Goal: Task Accomplishment & Management: Complete application form

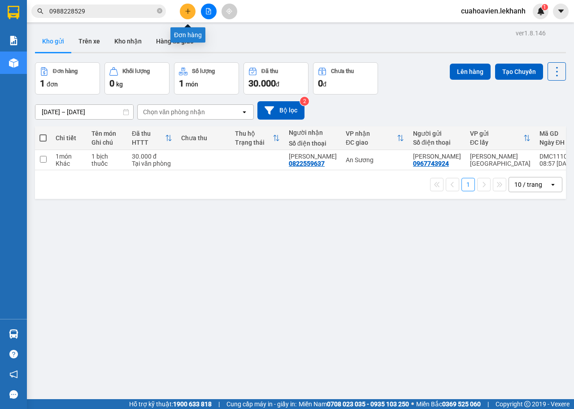
click at [185, 12] on icon "plus" at bounding box center [188, 11] width 6 height 6
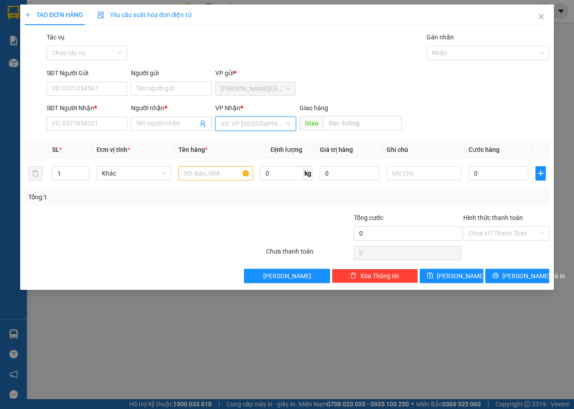
click at [270, 124] on input "search" at bounding box center [252, 123] width 64 height 13
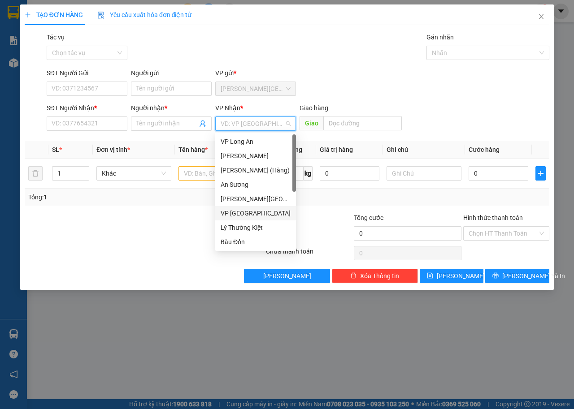
click at [241, 217] on div "VP [GEOGRAPHIC_DATA]" at bounding box center [255, 213] width 70 height 10
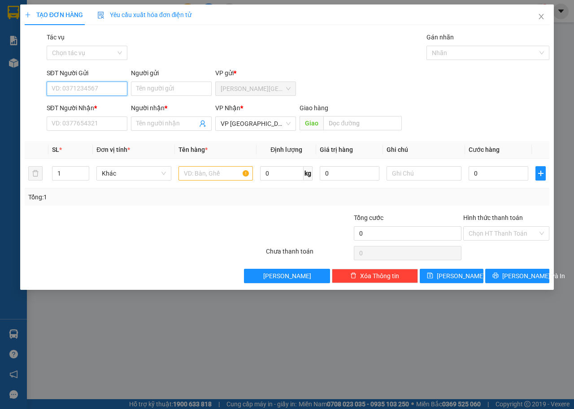
click at [64, 90] on input "SĐT Người Gửi" at bounding box center [87, 89] width 81 height 14
type input "0908441487"
click at [86, 107] on div "0908441487 - TÂM" at bounding box center [87, 107] width 70 height 10
type input "TÂM"
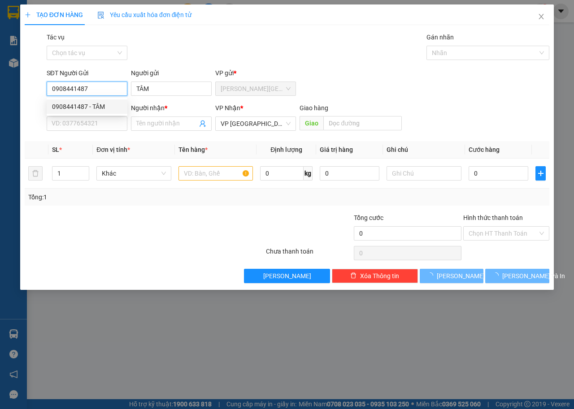
type input "50.000"
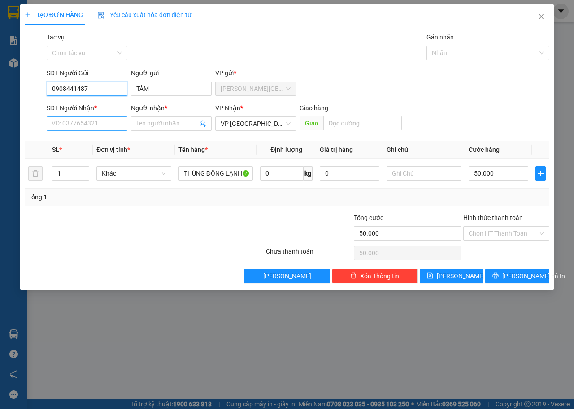
type input "0908441487"
click at [93, 125] on input "SĐT Người Nhận *" at bounding box center [87, 124] width 81 height 14
type input "0975866779"
click at [115, 140] on div "0975866779 - A NÔNG" at bounding box center [87, 142] width 70 height 10
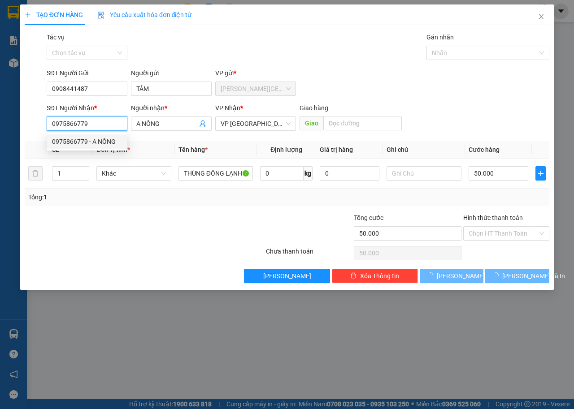
type input "A NÔNG"
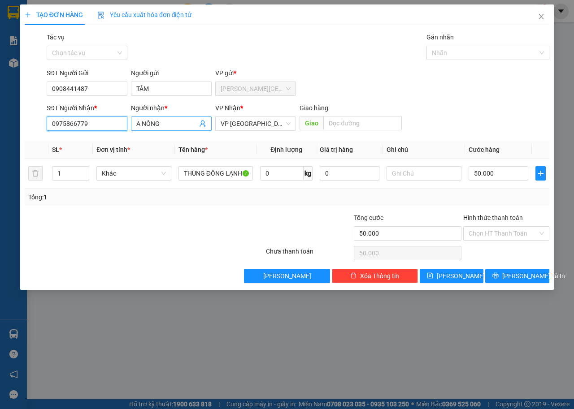
type input "0975866779"
click at [176, 126] on input "A NÔNG" at bounding box center [166, 124] width 61 height 10
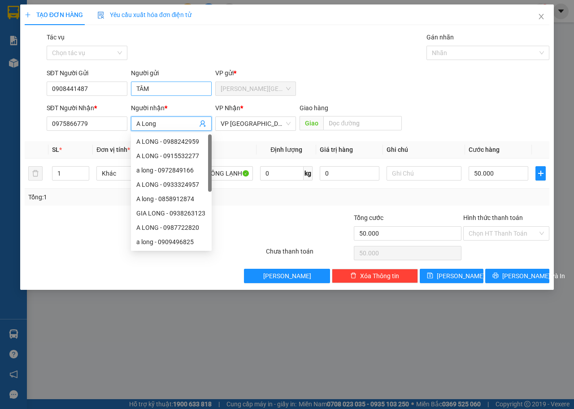
type input "A Long"
click at [166, 91] on input "TÂM" at bounding box center [171, 89] width 81 height 14
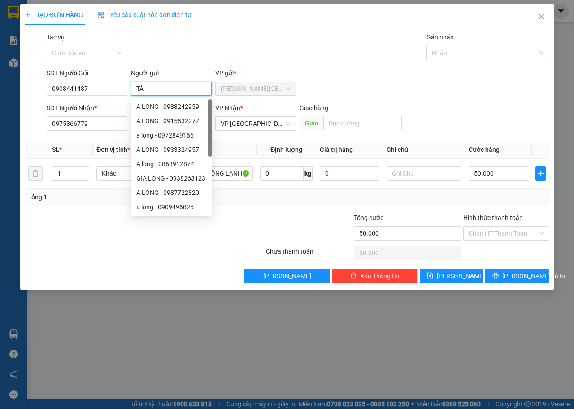
type input "T"
type input "Quang"
click at [474, 196] on div "Tổng: 1" at bounding box center [286, 197] width 517 height 10
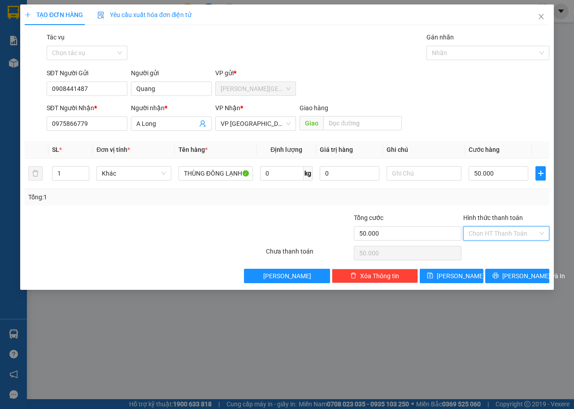
click at [518, 233] on input "Hình thức thanh toán" at bounding box center [502, 233] width 69 height 13
click at [500, 251] on div "Tại văn phòng" at bounding box center [505, 251] width 75 height 10
type input "0"
click at [509, 278] on button "[PERSON_NAME] và In" at bounding box center [517, 276] width 64 height 14
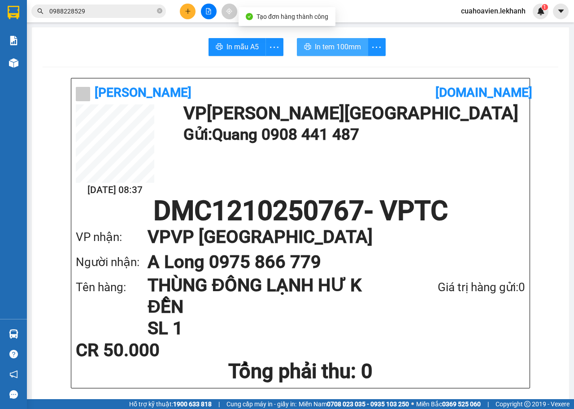
click at [342, 51] on span "In tem 100mm" at bounding box center [338, 46] width 46 height 11
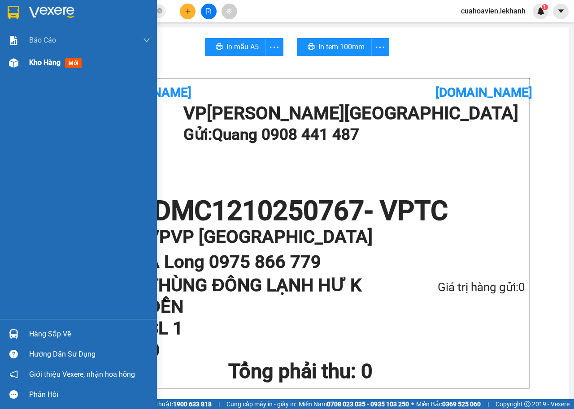
click at [30, 60] on span "Kho hàng" at bounding box center [44, 62] width 31 height 9
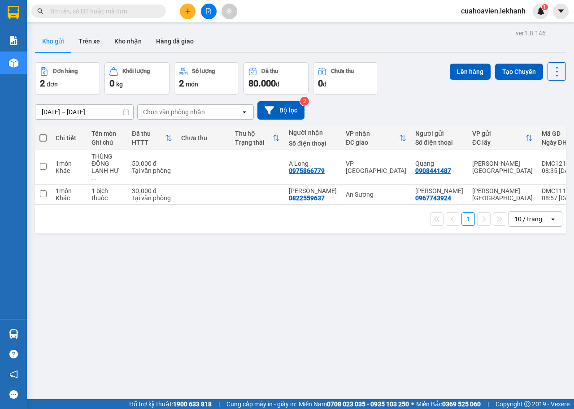
click at [44, 114] on input "[DATE] – [DATE]" at bounding box center [84, 112] width 98 height 14
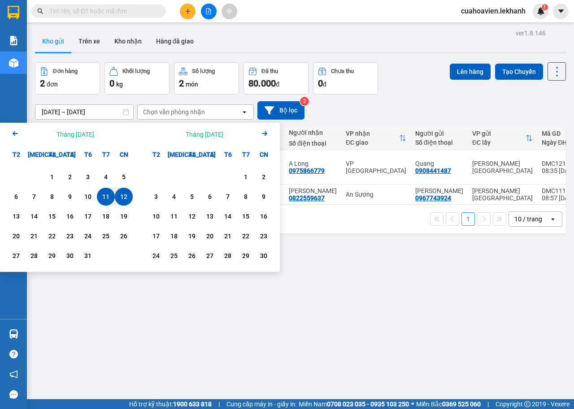
click at [121, 194] on div "12" at bounding box center [123, 196] width 13 height 11
type input "[DATE] – [DATE]"
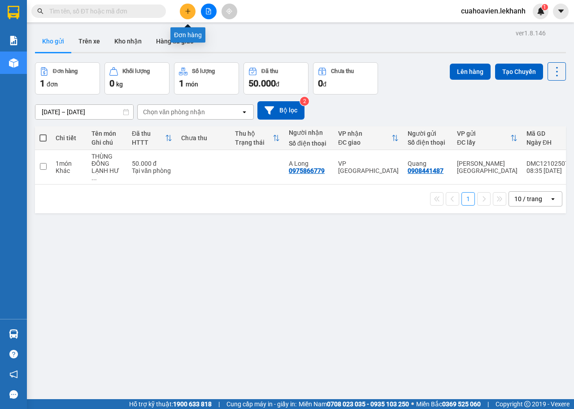
click at [191, 14] on button at bounding box center [188, 12] width 16 height 16
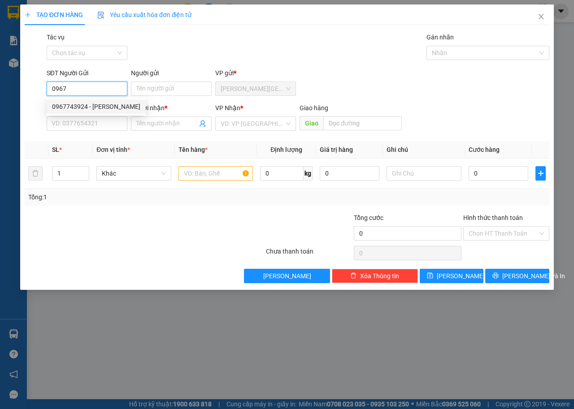
click at [112, 104] on div "0967743924 - [PERSON_NAME]" at bounding box center [96, 107] width 88 height 10
type input "0967743924"
type input "[PERSON_NAME]"
type input "0822559637"
type input "[PERSON_NAME]"
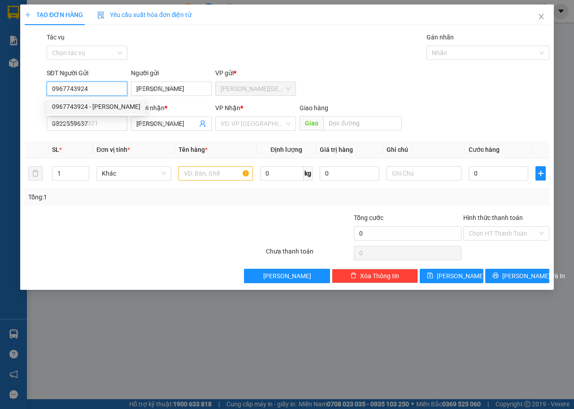
type input "30.000"
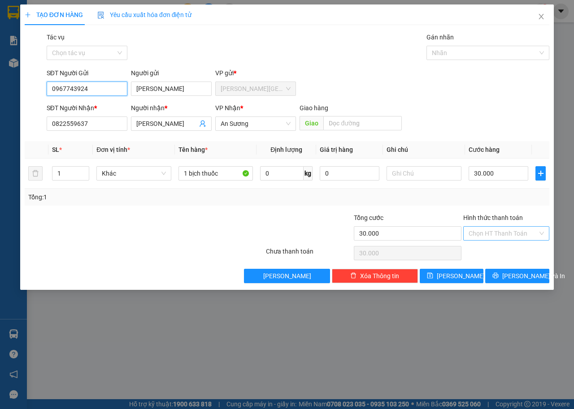
type input "0967743924"
click at [491, 235] on input "Hình thức thanh toán" at bounding box center [502, 233] width 69 height 13
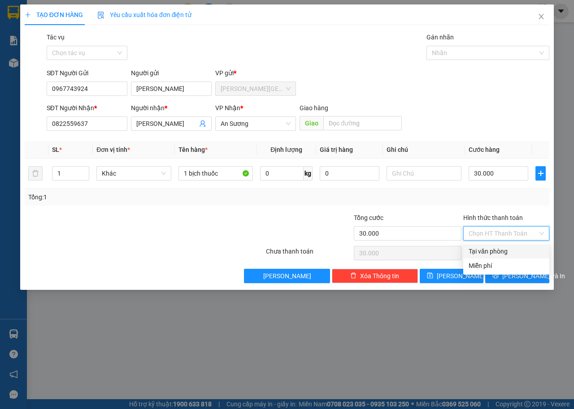
click at [484, 250] on div "Tại văn phòng" at bounding box center [505, 251] width 75 height 10
type input "0"
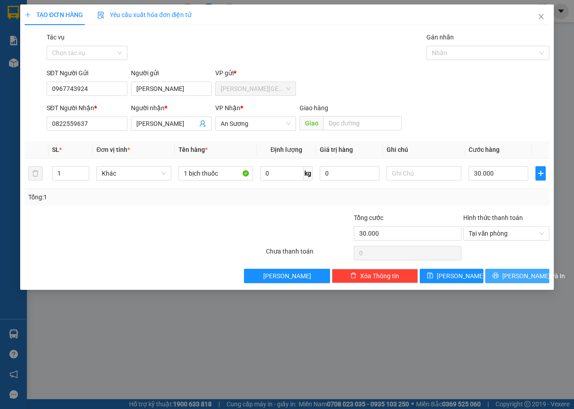
click at [498, 276] on icon "printer" at bounding box center [495, 275] width 6 height 6
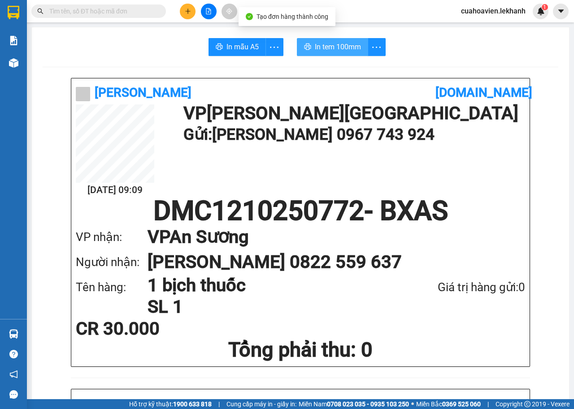
click at [335, 53] on button "In tem 100mm" at bounding box center [332, 47] width 71 height 18
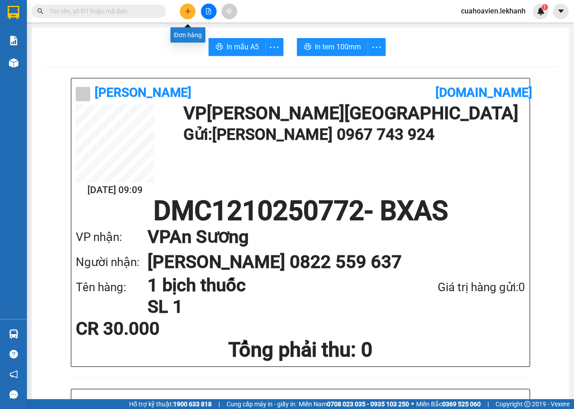
click at [185, 7] on button at bounding box center [188, 12] width 16 height 16
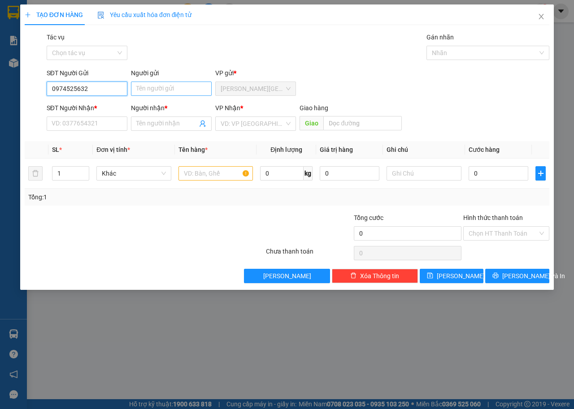
type input "0974525632"
click at [177, 87] on input "Người gửi" at bounding box center [171, 89] width 81 height 14
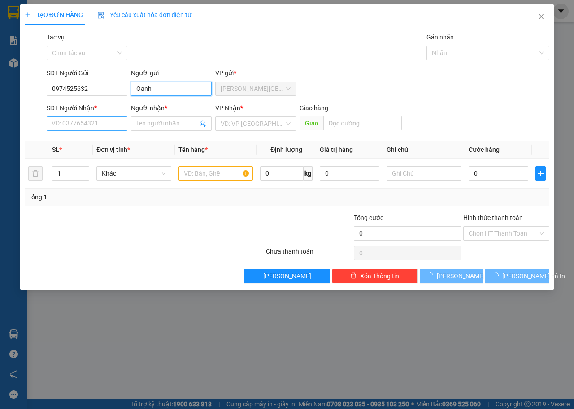
type input "Oanh"
click at [66, 121] on input "SĐT Người Nhận *" at bounding box center [87, 124] width 81 height 14
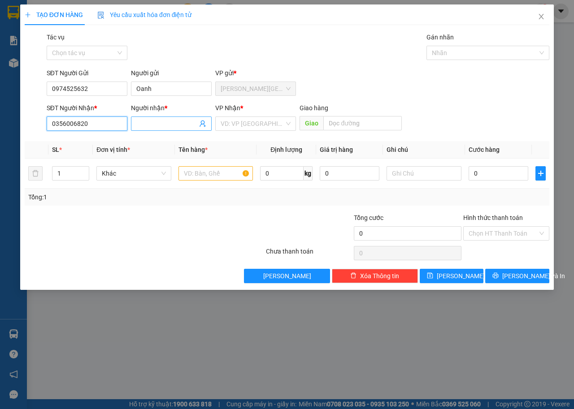
type input "0356006820"
click at [149, 126] on input "Người nhận *" at bounding box center [166, 124] width 61 height 10
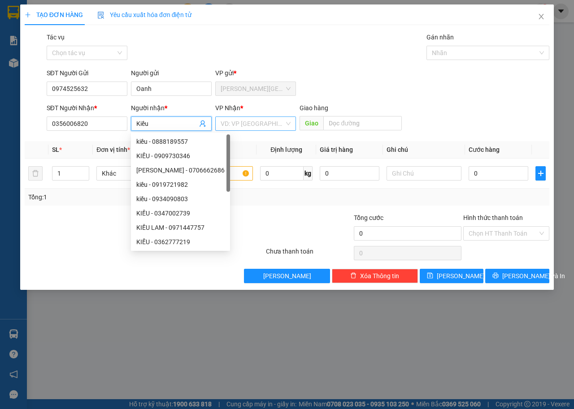
type input "Kiều"
click at [276, 127] on input "search" at bounding box center [252, 123] width 64 height 13
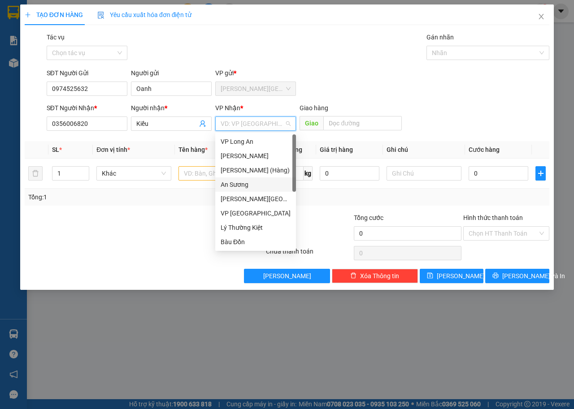
click at [233, 182] on div "An Sương" at bounding box center [255, 185] width 70 height 10
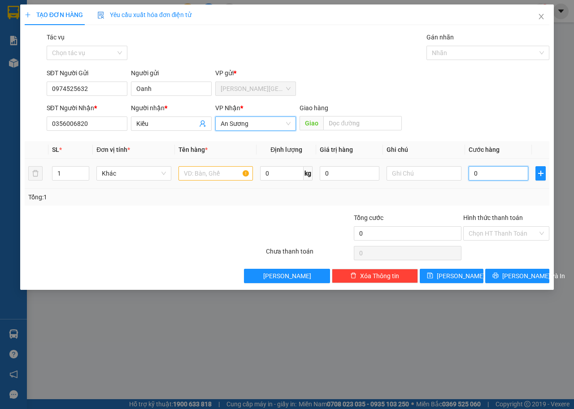
click at [484, 177] on input "0" at bounding box center [498, 173] width 60 height 14
type input "4"
type input "40"
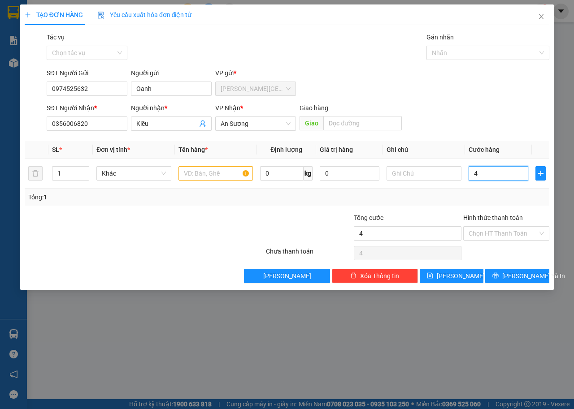
type input "40"
type input "400"
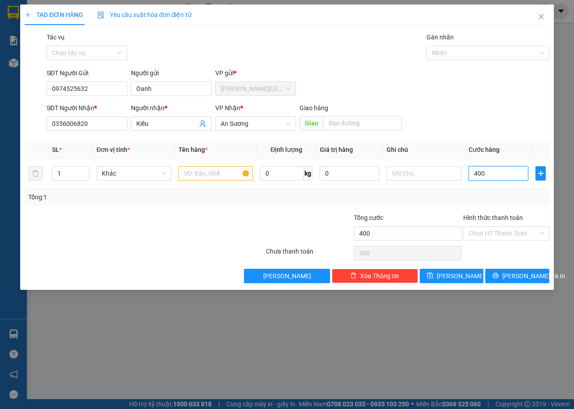
type input "4.000"
type input "40.000"
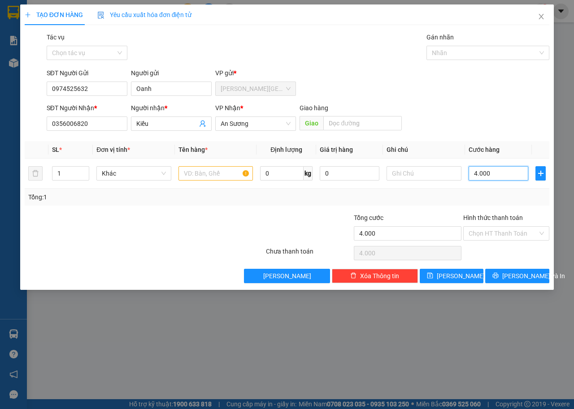
type input "40.000"
click at [212, 170] on input "text" at bounding box center [215, 173] width 75 height 14
type input "1 bịch đồ ăn"
click at [501, 237] on input "Hình thức thanh toán" at bounding box center [502, 233] width 69 height 13
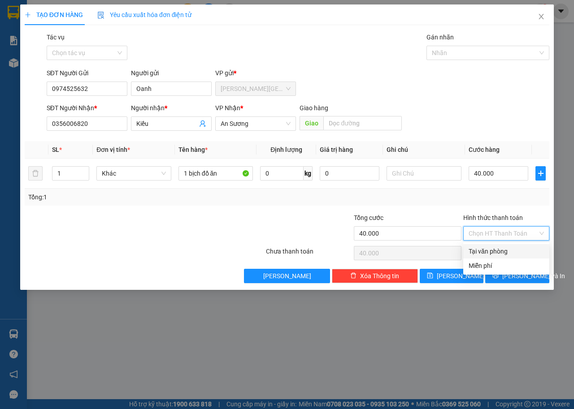
click at [483, 251] on div "Tại văn phòng" at bounding box center [505, 251] width 75 height 10
type input "0"
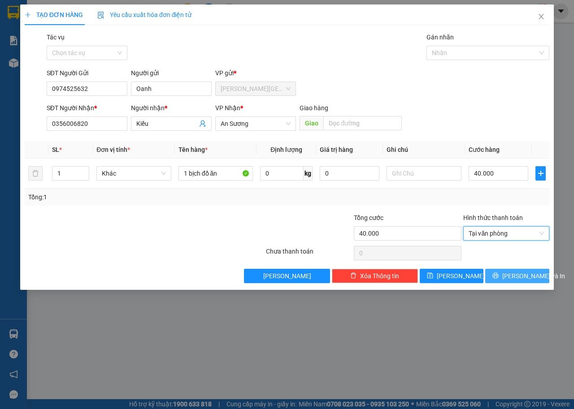
click at [525, 277] on span "[PERSON_NAME] và In" at bounding box center [533, 276] width 63 height 10
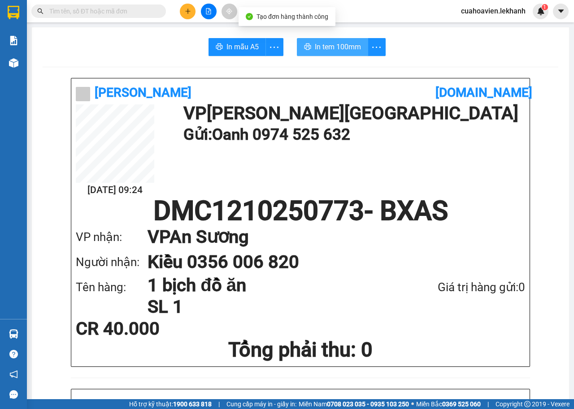
click at [329, 49] on span "In tem 100mm" at bounding box center [338, 46] width 46 height 11
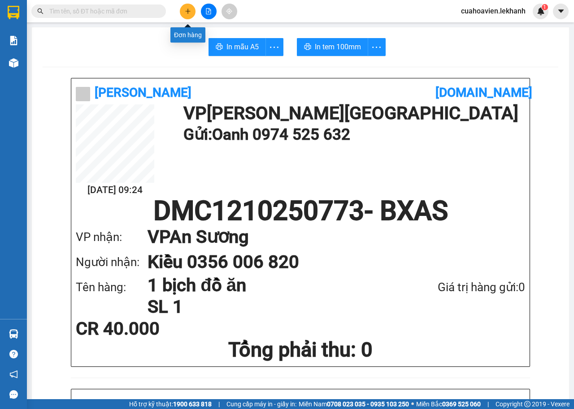
click at [192, 11] on button at bounding box center [188, 12] width 16 height 16
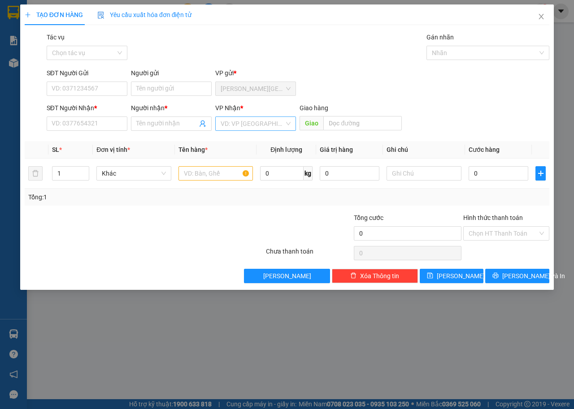
click at [246, 123] on input "search" at bounding box center [252, 123] width 64 height 13
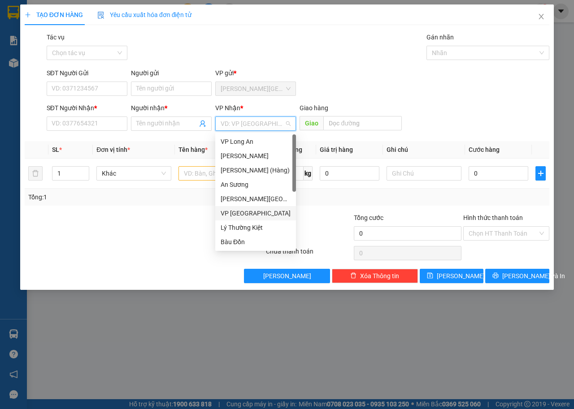
click at [192, 217] on div at bounding box center [221, 228] width 88 height 31
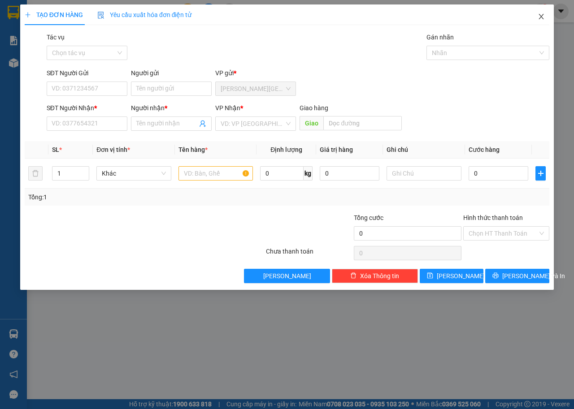
click at [546, 20] on span "Close" at bounding box center [540, 16] width 25 height 25
click at [540, 16] on icon "close" at bounding box center [540, 16] width 7 height 7
click at [544, 14] on icon "close" at bounding box center [540, 16] width 7 height 7
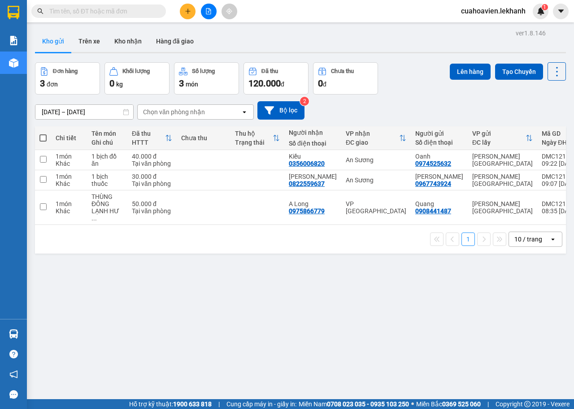
click at [81, 116] on div "ver 1.8.146 Kho gửi Trên xe Kho nhận Hàng đã giao Đơn hàng 3 đơn Khối lượng 0 k…" at bounding box center [300, 231] width 538 height 409
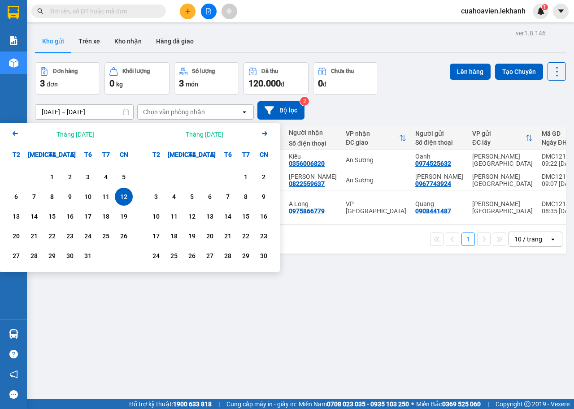
click at [124, 195] on div "12" at bounding box center [123, 196] width 13 height 11
type input "[DATE] – [DATE]"
